Goal: Information Seeking & Learning: Learn about a topic

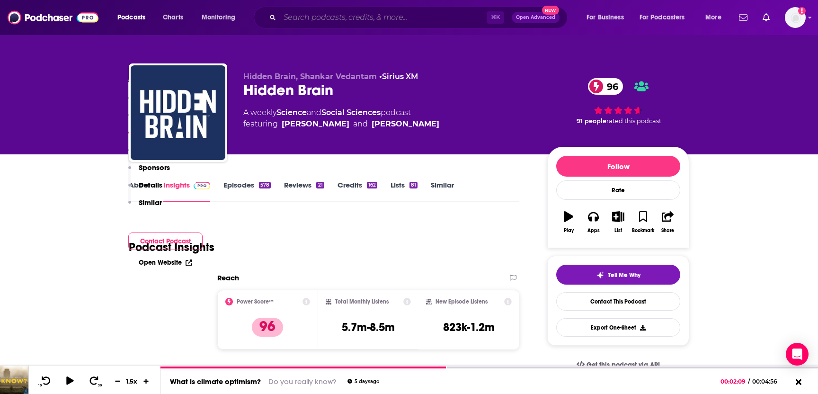
click at [318, 18] on input "Search podcasts, credits, & more..." at bounding box center [383, 17] width 207 height 15
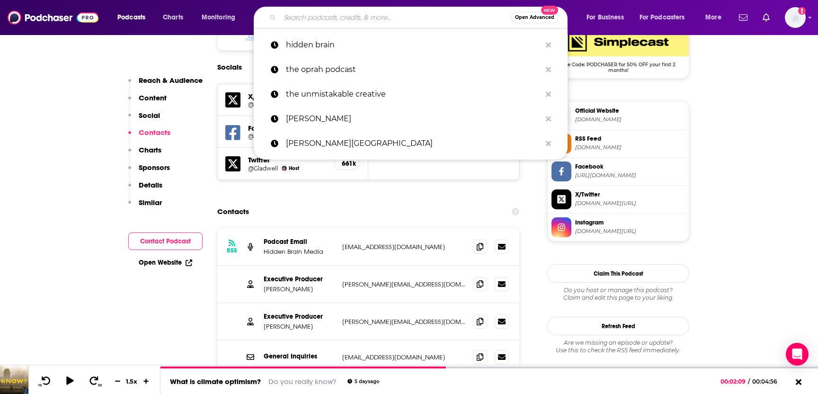
scroll to position [794, 0]
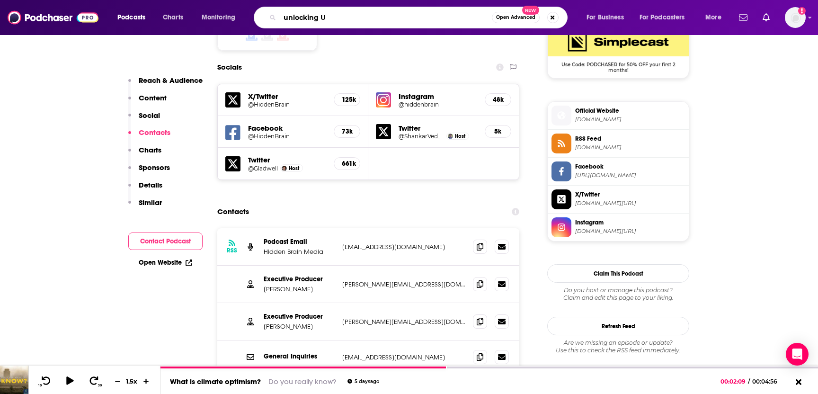
type input "unlocking Us"
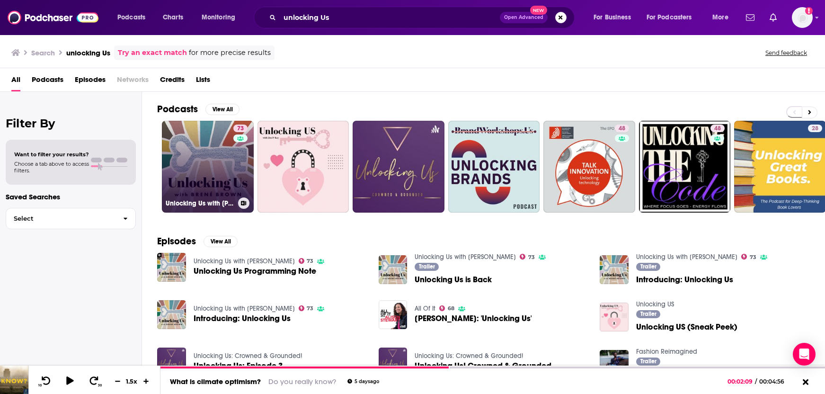
click at [191, 183] on link "73 Unlocking Us with [PERSON_NAME]" at bounding box center [208, 167] width 92 height 92
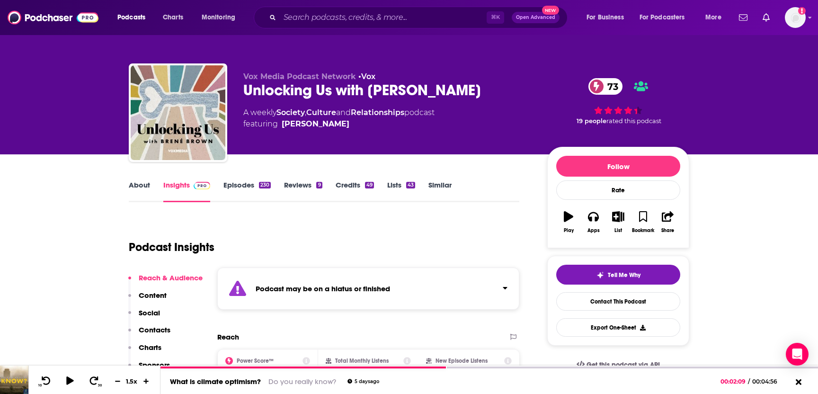
click at [161, 332] on p "Contacts" at bounding box center [155, 329] width 32 height 9
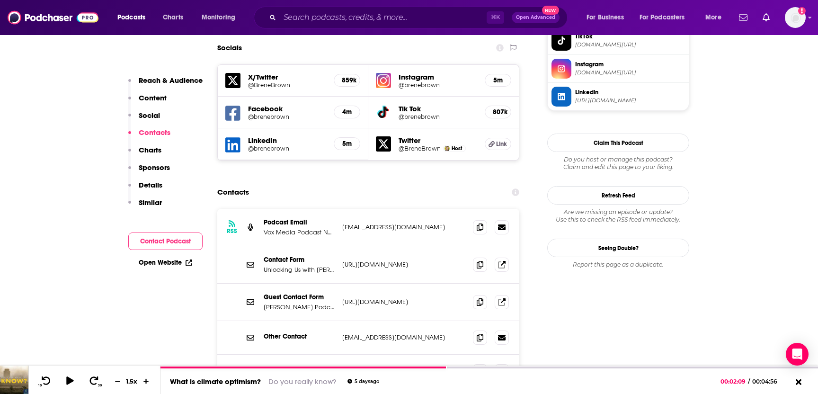
scroll to position [893, 0]
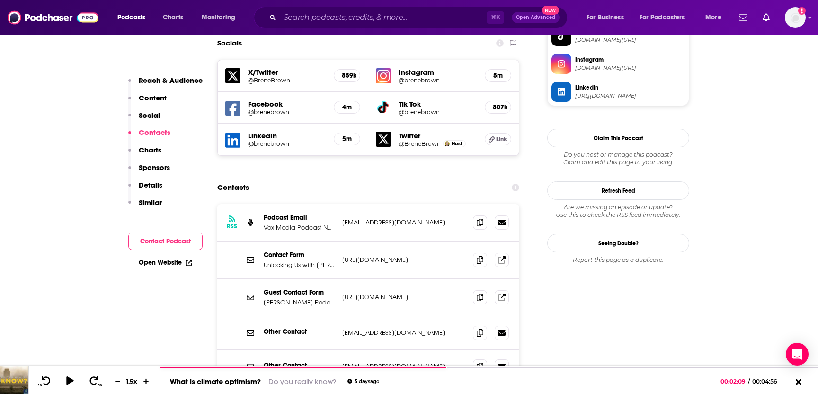
click at [377, 293] on p "[URL][DOMAIN_NAME]" at bounding box center [403, 297] width 123 height 8
click at [501, 293] on icon at bounding box center [502, 297] width 8 height 8
click at [344, 20] on input "Search podcasts, credits, & more..." at bounding box center [383, 17] width 207 height 15
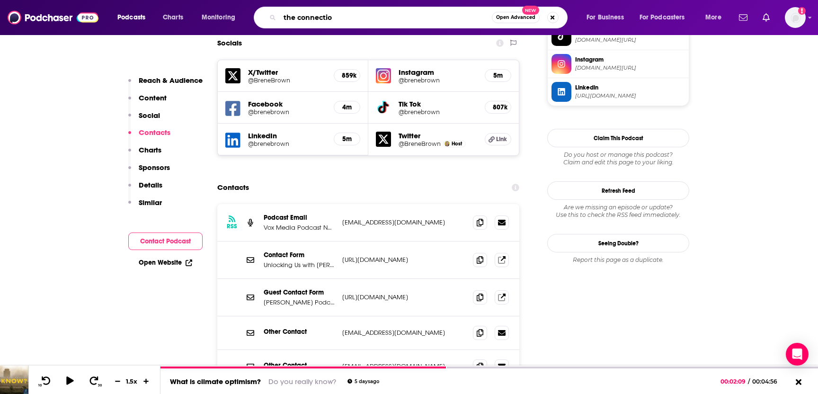
type input "the connection"
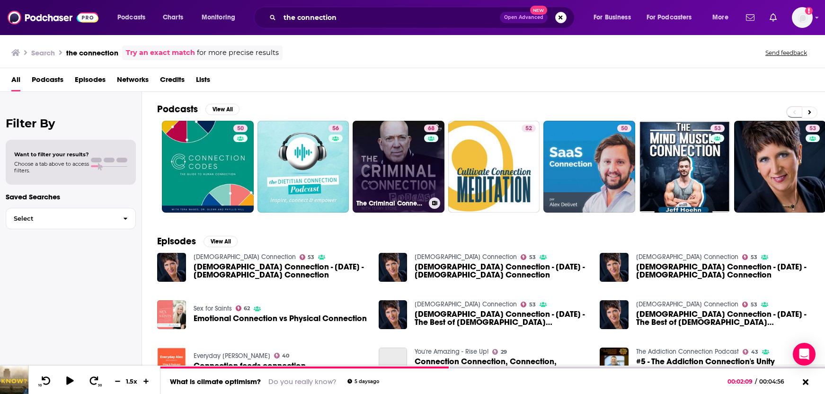
click at [390, 188] on link "68 The Criminal Connection Podcast" at bounding box center [399, 167] width 92 height 92
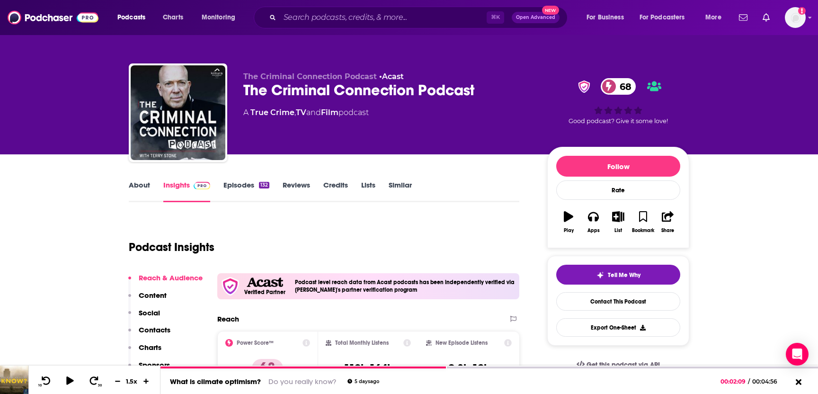
click at [245, 181] on link "Episodes 132" at bounding box center [246, 191] width 46 height 22
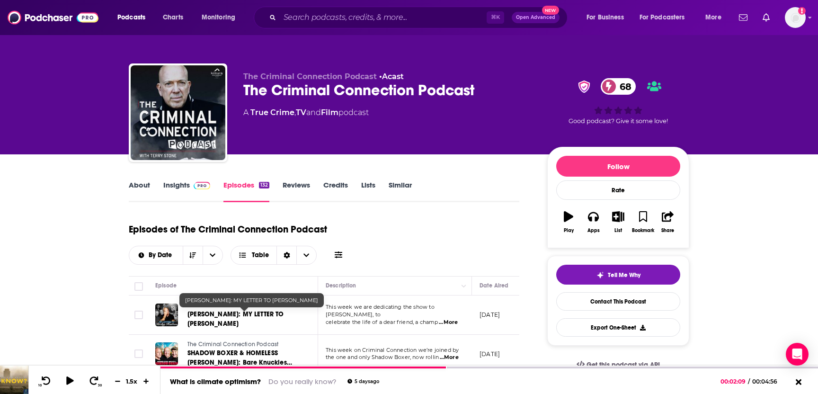
click at [222, 316] on span "[PERSON_NAME]: MY LETTER TO [PERSON_NAME]" at bounding box center [235, 319] width 97 height 18
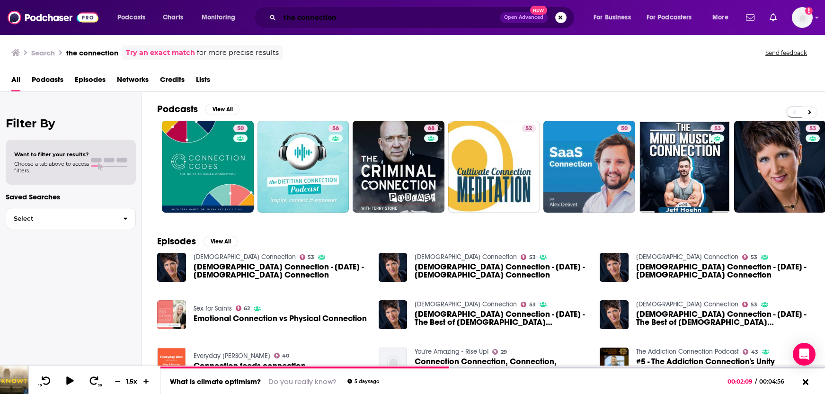
click at [310, 17] on input "the connection" at bounding box center [390, 17] width 220 height 15
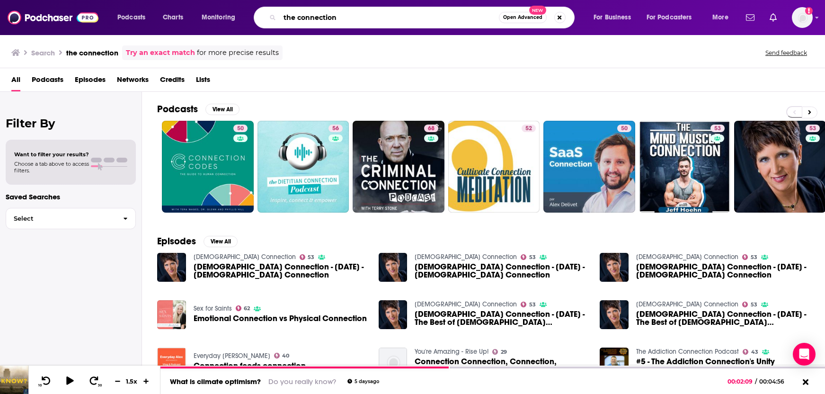
click at [310, 17] on input "the connection" at bounding box center [389, 17] width 219 height 15
type input "WHYY The Connection"
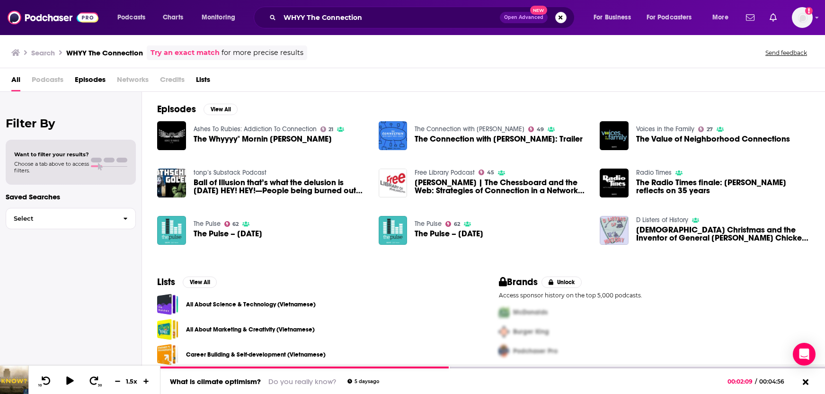
click at [444, 139] on span "The Connection with [PERSON_NAME]: Trailer" at bounding box center [499, 139] width 168 height 8
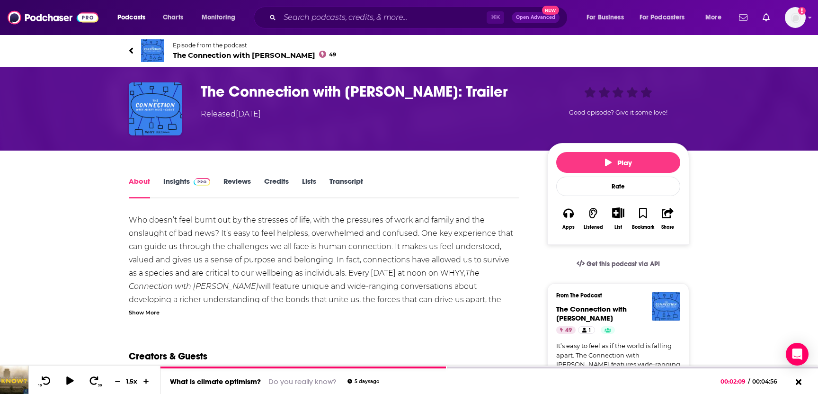
click at [142, 311] on div "Show More" at bounding box center [144, 311] width 31 height 9
